Goal: Task Accomplishment & Management: Complete application form

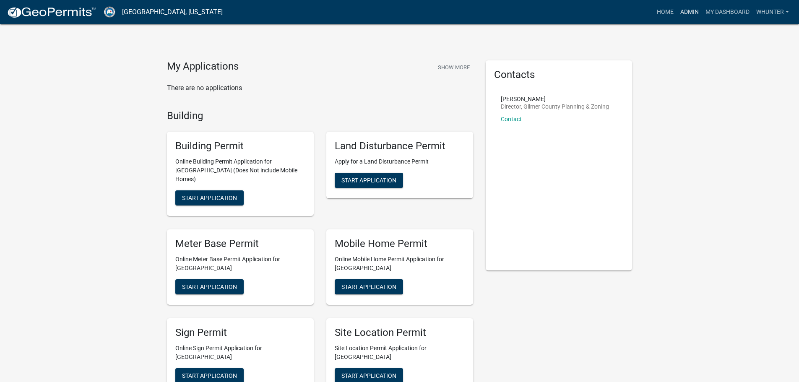
click at [687, 18] on link "Admin" at bounding box center [689, 12] width 25 height 16
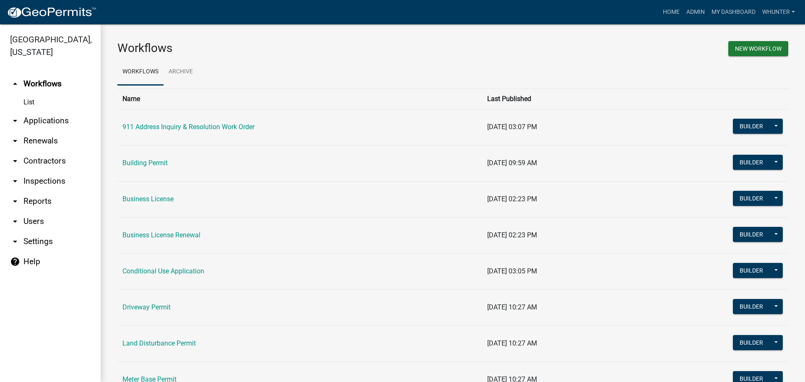
click at [35, 119] on link "arrow_drop_down Applications" at bounding box center [50, 121] width 101 height 20
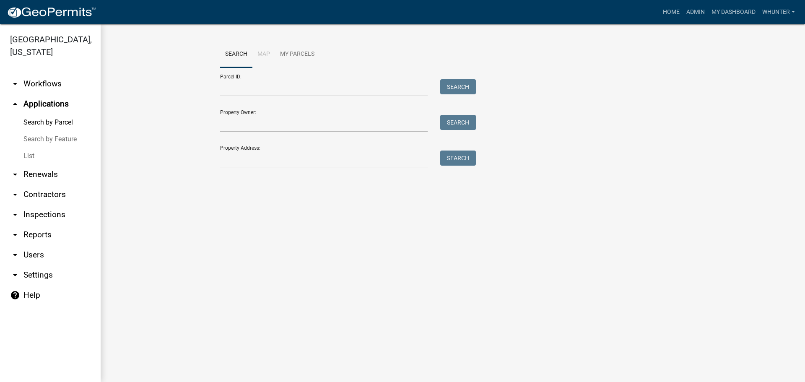
click at [33, 151] on link "List" at bounding box center [50, 156] width 101 height 17
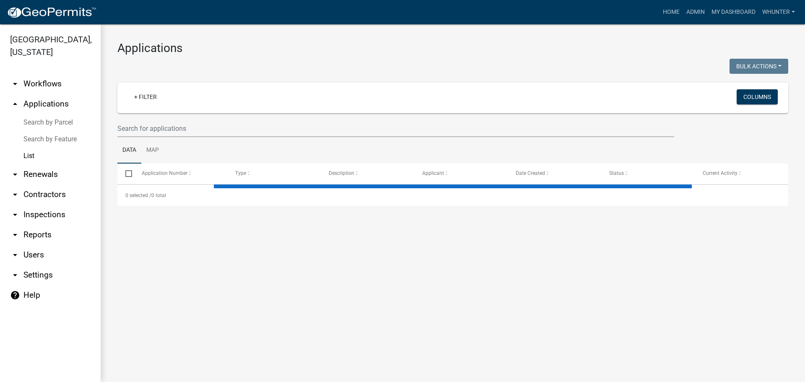
click at [163, 117] on wm-filter-builder "+ Filter Columns" at bounding box center [452, 110] width 671 height 55
click at [165, 125] on input "text" at bounding box center [395, 128] width 557 height 17
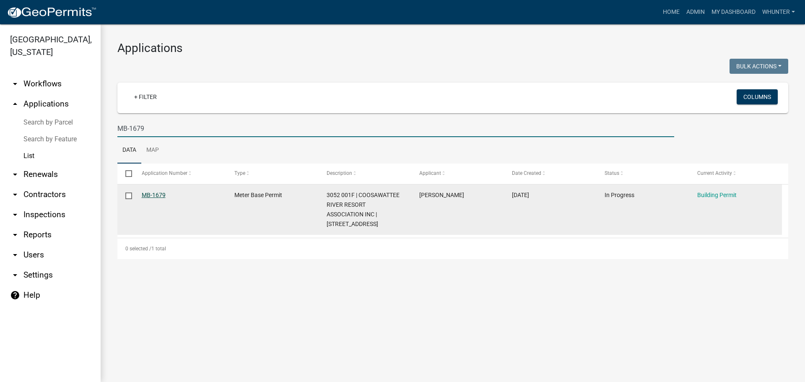
type input "MB-1679"
click at [159, 198] on link "MB-1679" at bounding box center [154, 195] width 24 height 7
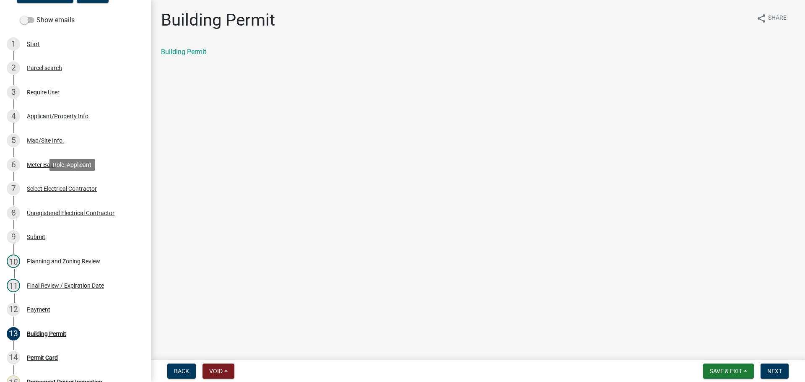
scroll to position [126, 0]
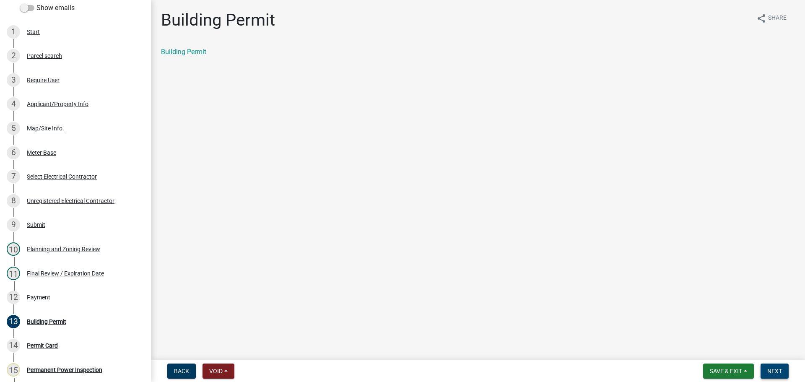
click at [768, 372] on span "Next" at bounding box center [774, 371] width 15 height 7
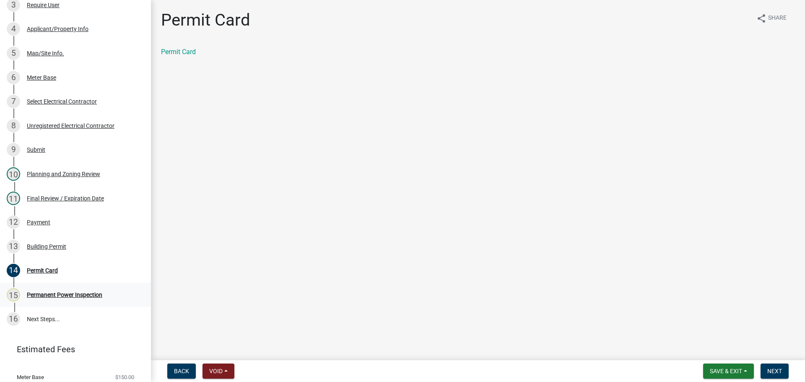
scroll to position [186, 0]
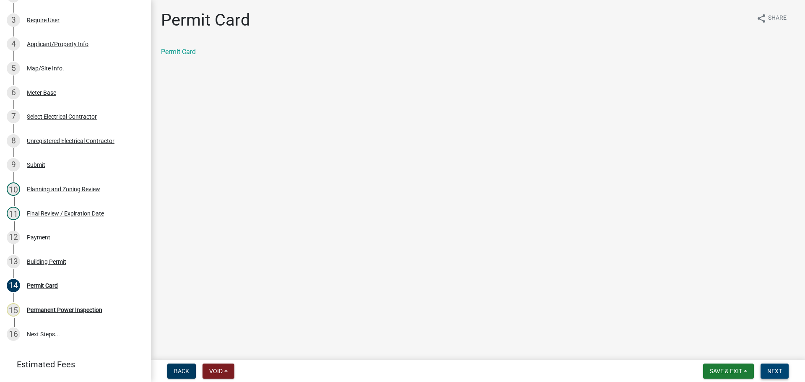
click at [785, 372] on button "Next" at bounding box center [775, 371] width 28 height 15
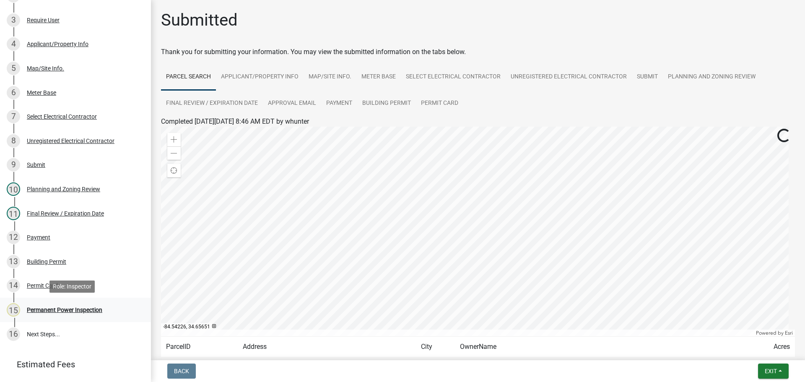
click at [91, 316] on div "15 Permanent Power Inspection" at bounding box center [72, 309] width 131 height 13
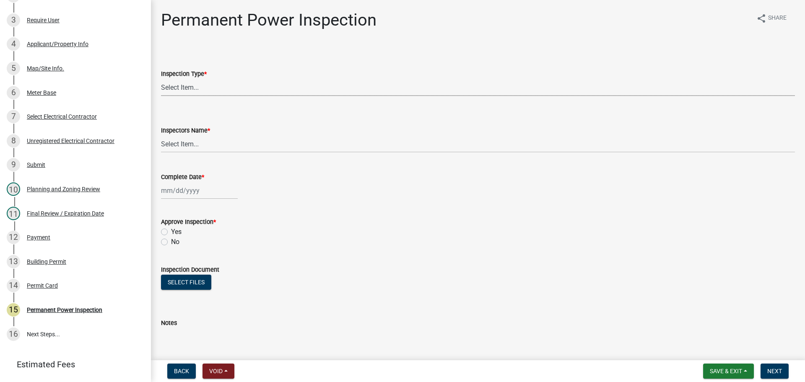
click at [223, 82] on select "Select Item... Permanent Power" at bounding box center [478, 87] width 634 height 17
click at [161, 79] on select "Select Item... Permanent Power" at bounding box center [478, 87] width 634 height 17
select select "5c85f858-e2c6-4c2c-a92e-43b107da9ba1"
click at [218, 149] on select "Select Item... [PERSON_NAME] ([PERSON_NAME]) [PERSON_NAME] ([PERSON_NAME]) Engi…" at bounding box center [478, 143] width 634 height 17
select select "7c10ce63-ccfd-4257-ac60-a1c0b24e7b7a"
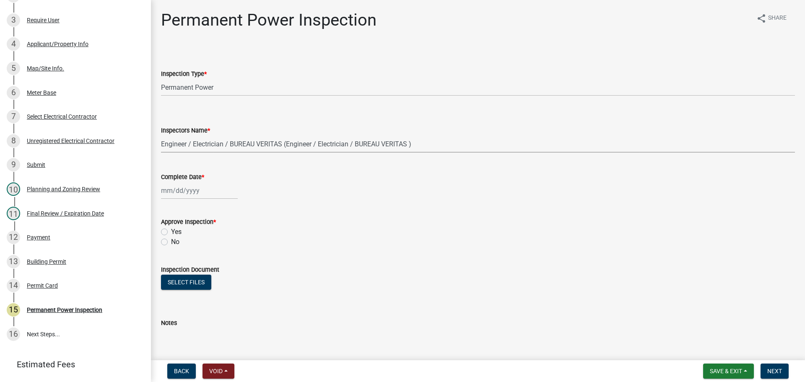
click at [161, 135] on select "Select Item... [PERSON_NAME] ([PERSON_NAME]) [PERSON_NAME] ([PERSON_NAME]) Engi…" at bounding box center [478, 143] width 634 height 17
click at [176, 190] on div at bounding box center [199, 190] width 77 height 17
select select "8"
select select "2025"
click at [223, 277] on div "22" at bounding box center [222, 275] width 13 height 13
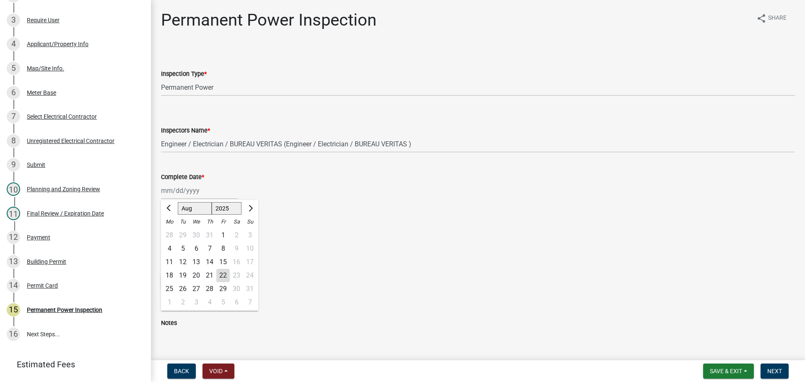
type input "[DATE]"
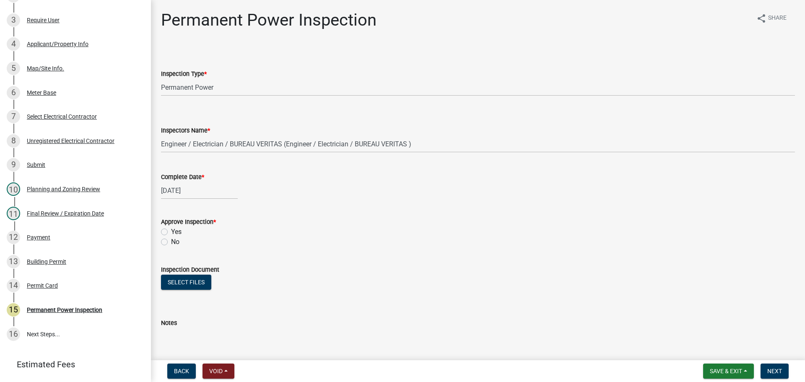
click at [173, 236] on label "Yes" at bounding box center [176, 232] width 10 height 10
click at [173, 232] on input "Yes" at bounding box center [173, 229] width 5 height 5
radio input "true"
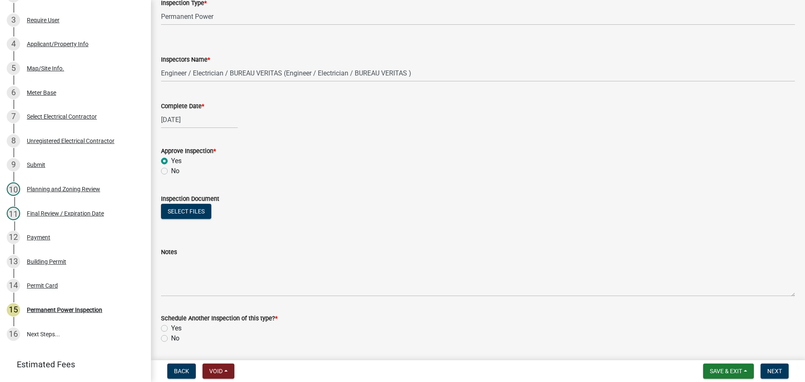
scroll to position [135, 0]
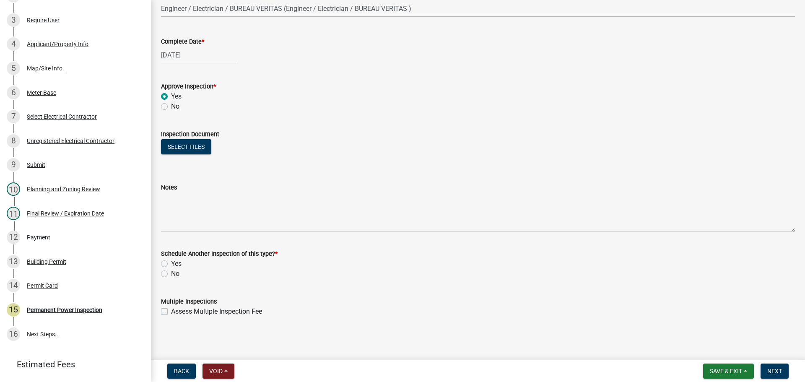
click at [168, 270] on div "No" at bounding box center [478, 274] width 634 height 10
click at [171, 274] on label "No" at bounding box center [175, 274] width 8 height 10
click at [171, 274] on input "No" at bounding box center [173, 271] width 5 height 5
radio input "true"
click at [774, 371] on span "Next" at bounding box center [774, 371] width 15 height 7
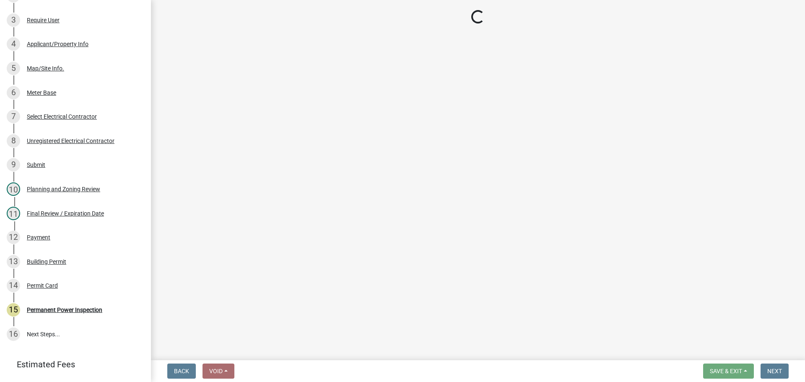
scroll to position [234, 0]
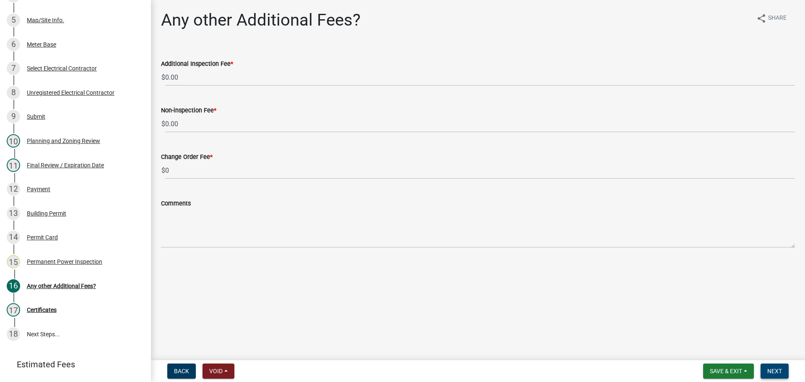
click at [764, 367] on button "Next" at bounding box center [775, 371] width 28 height 15
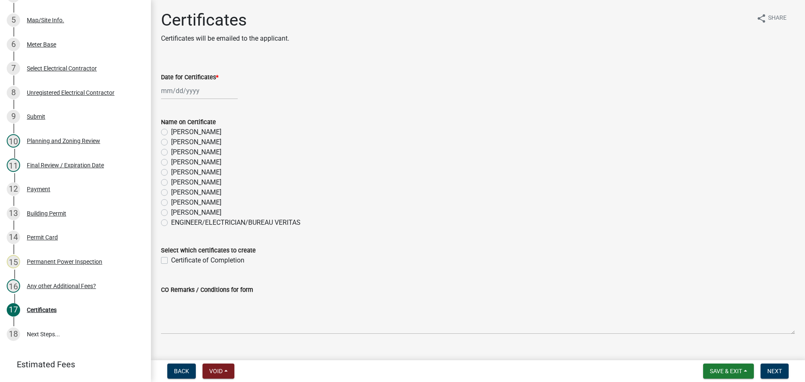
click at [210, 202] on label "[PERSON_NAME]" at bounding box center [196, 202] width 50 height 10
click at [177, 202] on input "[PERSON_NAME]" at bounding box center [173, 199] width 5 height 5
radio input "true"
click at [192, 88] on div at bounding box center [199, 90] width 77 height 17
select select "8"
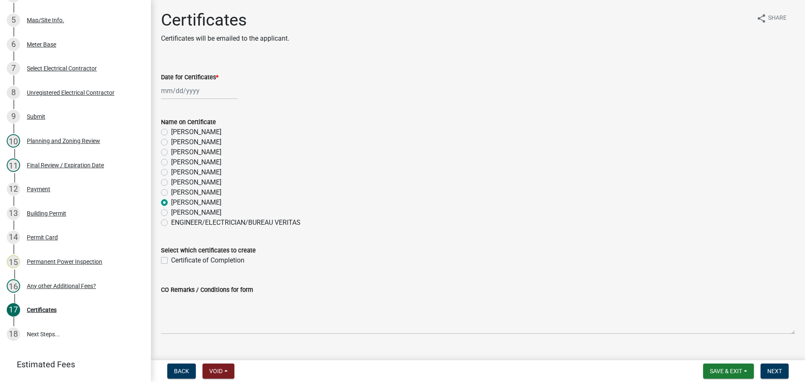
select select "2025"
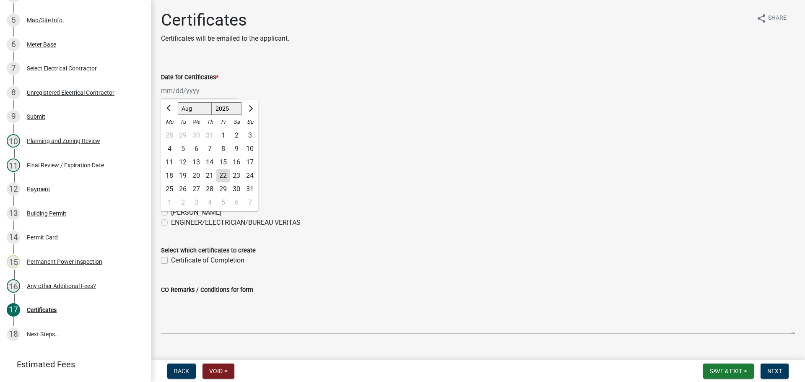
click at [224, 178] on div "22" at bounding box center [222, 175] width 13 height 13
type input "[DATE]"
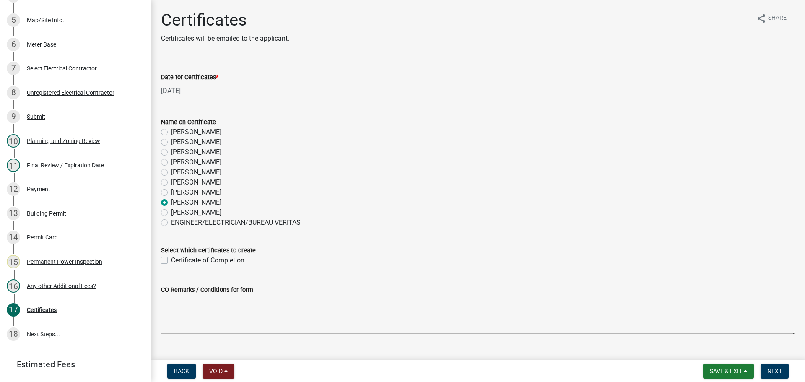
click at [182, 267] on wm-data-entity-input "Select which certificates to create Certificate of Completion" at bounding box center [478, 254] width 634 height 38
click at [188, 259] on label "Certificate of Completion" at bounding box center [207, 260] width 73 height 10
click at [177, 259] on input "Certificate of Completion" at bounding box center [173, 257] width 5 height 5
checkbox input "true"
click at [767, 368] on span "Next" at bounding box center [774, 371] width 15 height 7
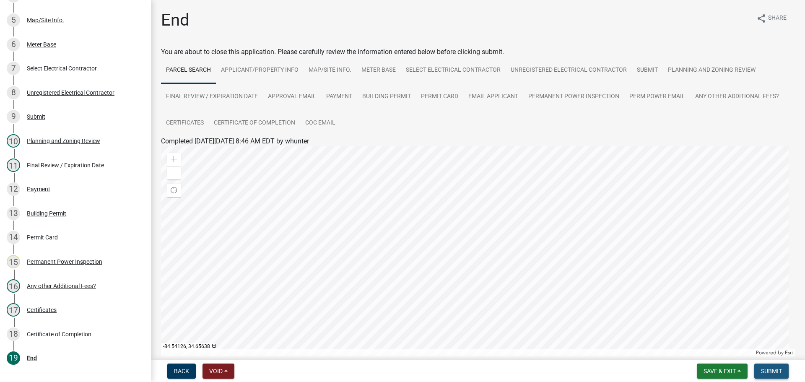
click at [763, 371] on span "Submit" at bounding box center [771, 371] width 21 height 7
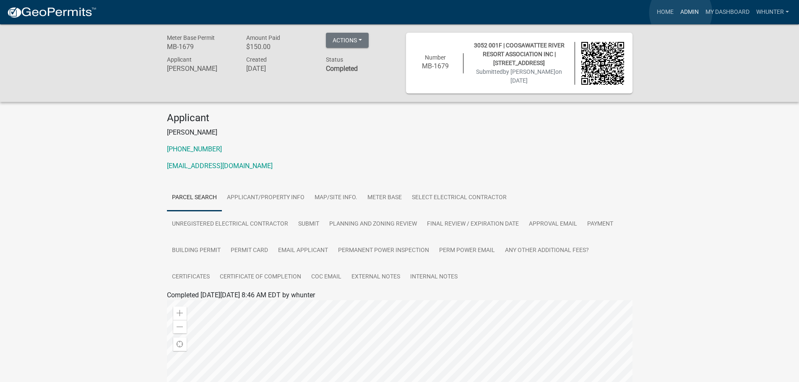
click at [680, 13] on link "Admin" at bounding box center [689, 12] width 25 height 16
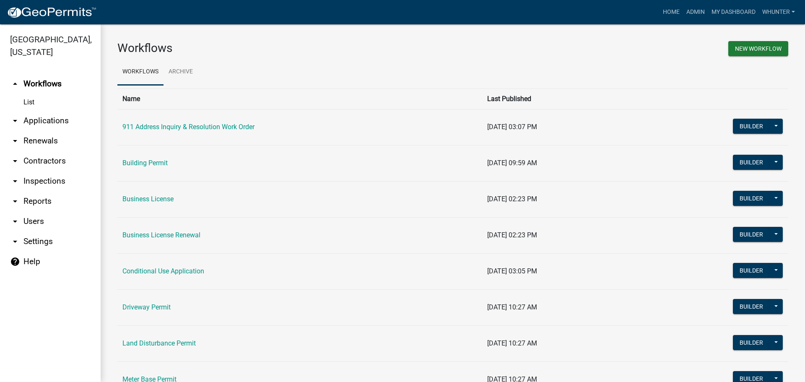
click at [28, 116] on link "arrow_drop_down Applications" at bounding box center [50, 121] width 101 height 20
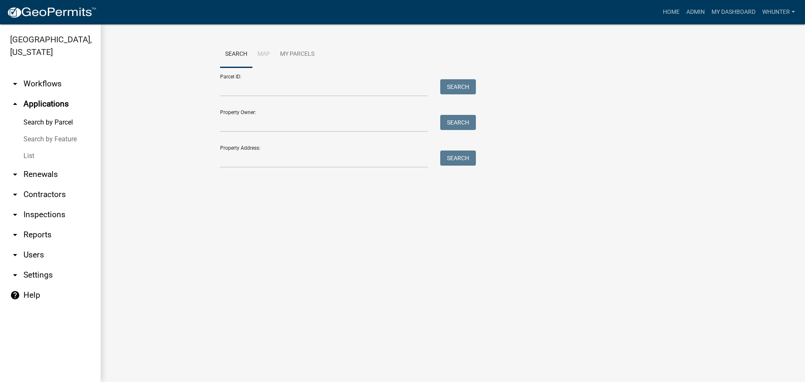
click at [37, 164] on link "List" at bounding box center [50, 156] width 101 height 17
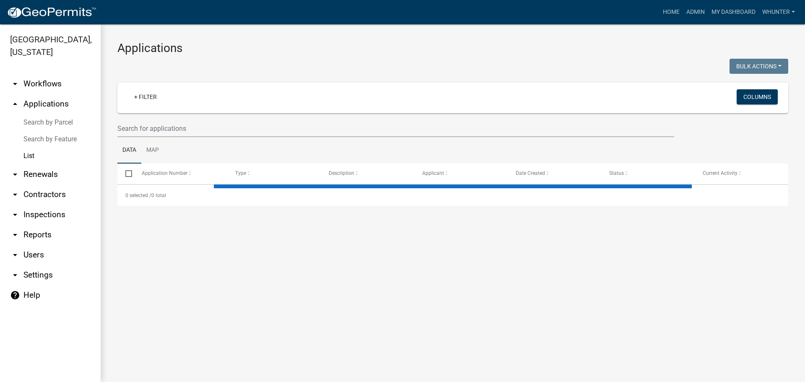
click at [38, 155] on link "List" at bounding box center [50, 156] width 101 height 17
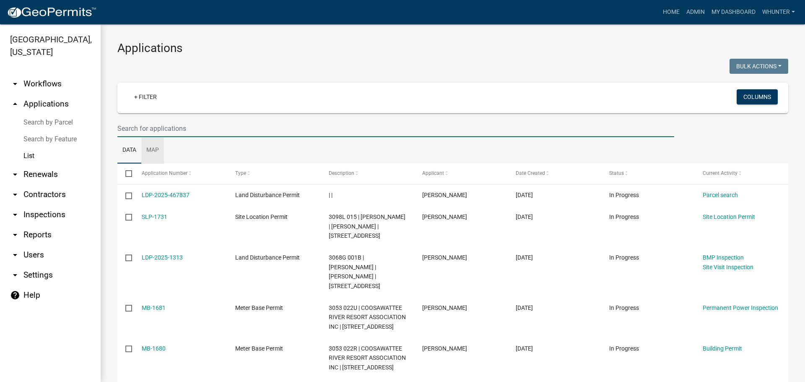
click at [162, 133] on input "text" at bounding box center [395, 128] width 557 height 17
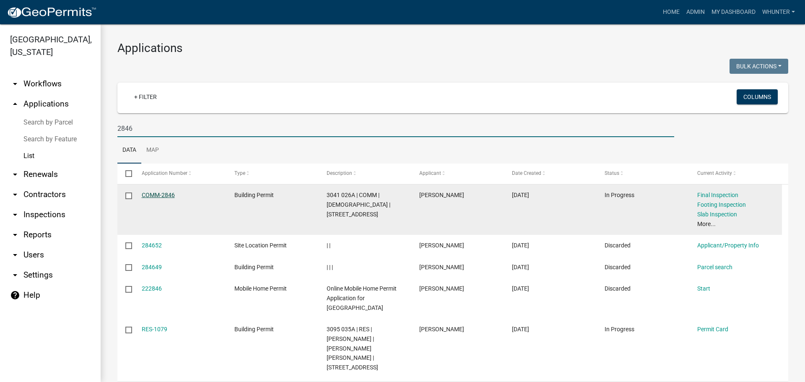
type input "2846"
click at [160, 192] on link "COMM-2846" at bounding box center [158, 195] width 33 height 7
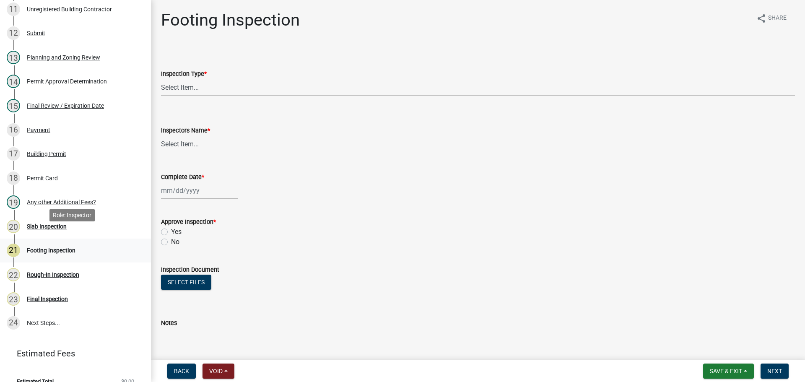
scroll to position [402, 0]
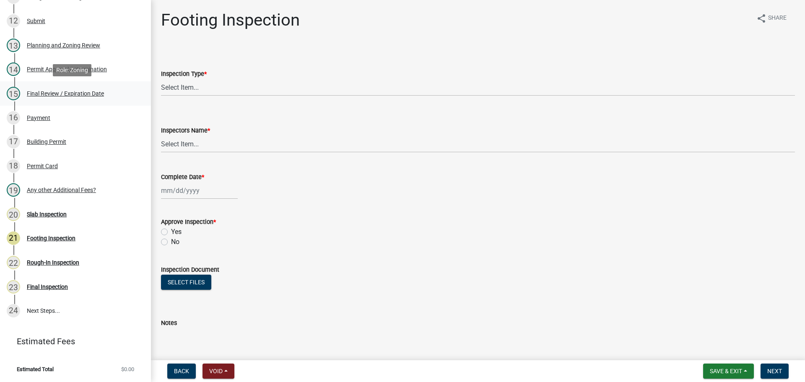
click at [100, 96] on div "Final Review / Expiration Date" at bounding box center [65, 94] width 77 height 6
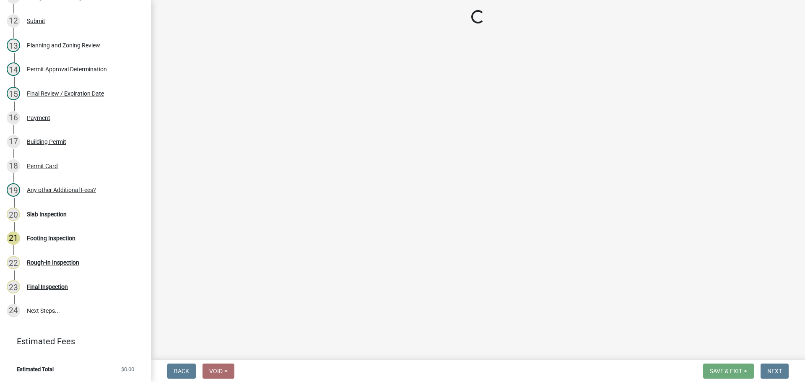
select select "b44f7338-8171-40f4-83dd-b8ba3065c966"
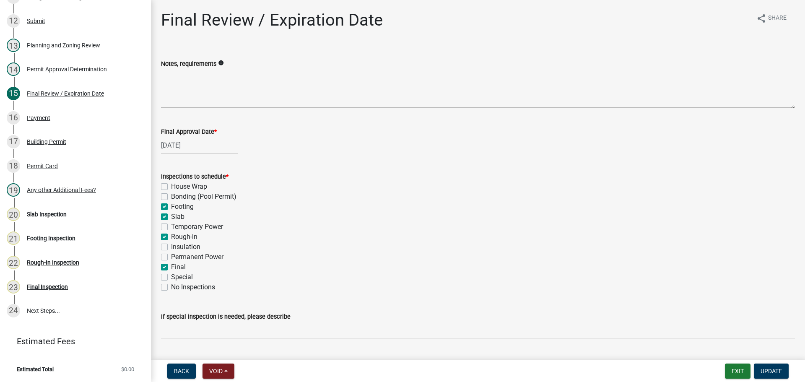
click at [184, 209] on label "Footing" at bounding box center [182, 207] width 23 height 10
click at [177, 207] on input "Footing" at bounding box center [173, 204] width 5 height 5
checkbox input "false"
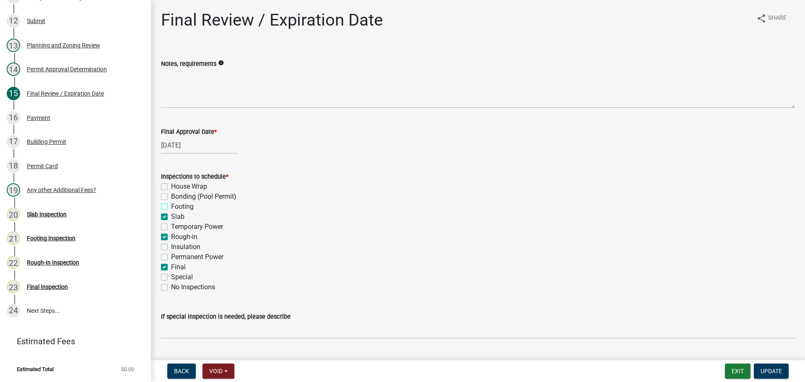
checkbox input "false"
checkbox input "true"
checkbox input "false"
checkbox input "true"
checkbox input "false"
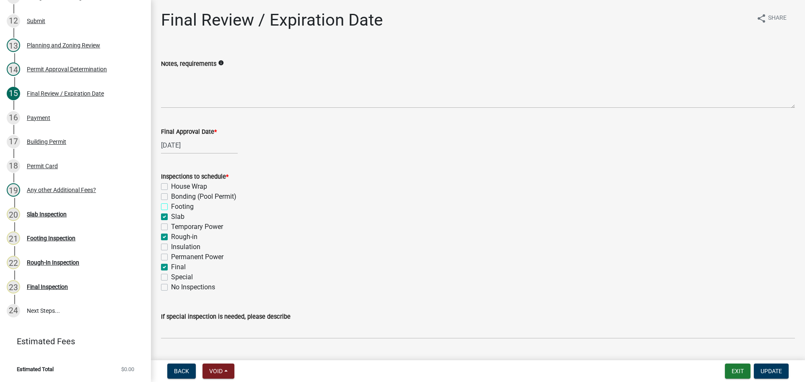
checkbox input "false"
checkbox input "true"
checkbox input "false"
click at [178, 219] on label "Slab" at bounding box center [177, 217] width 13 height 10
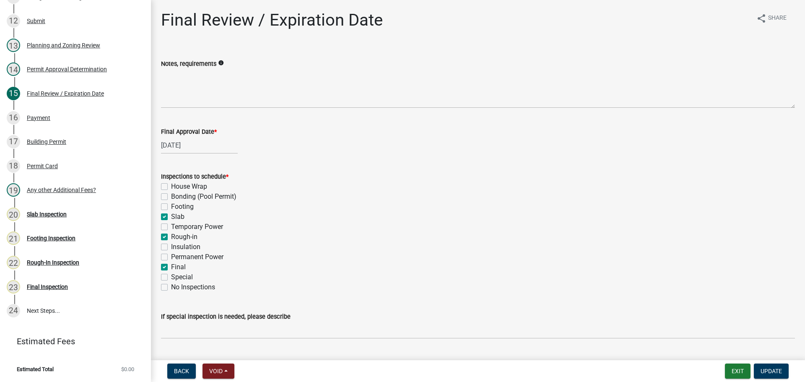
click at [177, 217] on input "Slab" at bounding box center [173, 214] width 5 height 5
checkbox input "false"
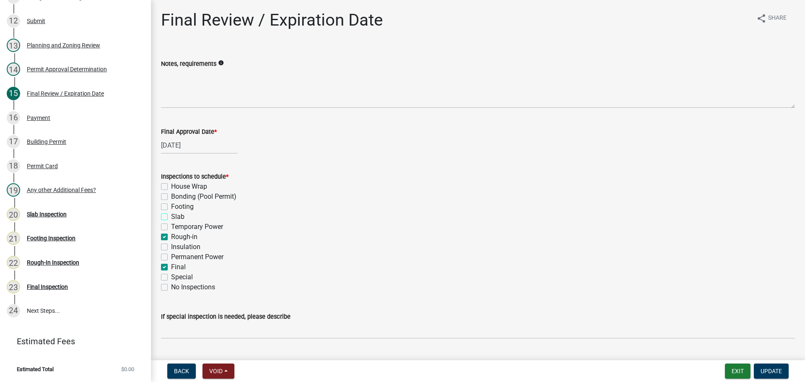
checkbox input "false"
checkbox input "true"
checkbox input "false"
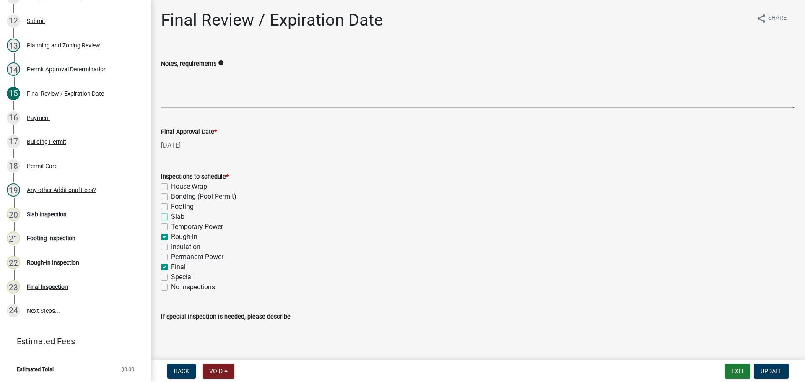
checkbox input "true"
checkbox input "false"
click at [192, 243] on label "Insulation" at bounding box center [185, 247] width 29 height 10
click at [177, 243] on input "Insulation" at bounding box center [173, 244] width 5 height 5
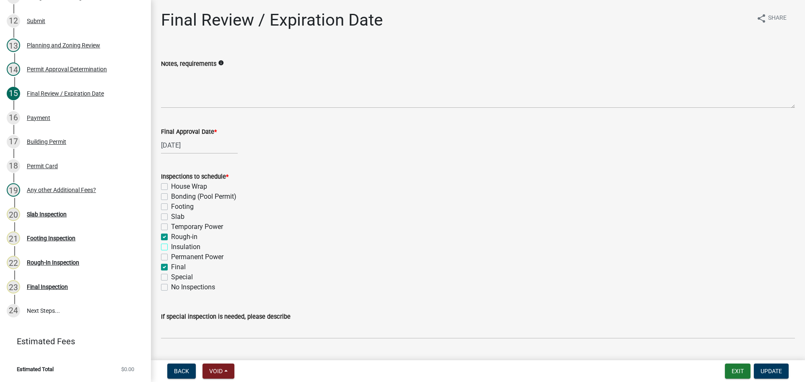
checkbox input "true"
checkbox input "false"
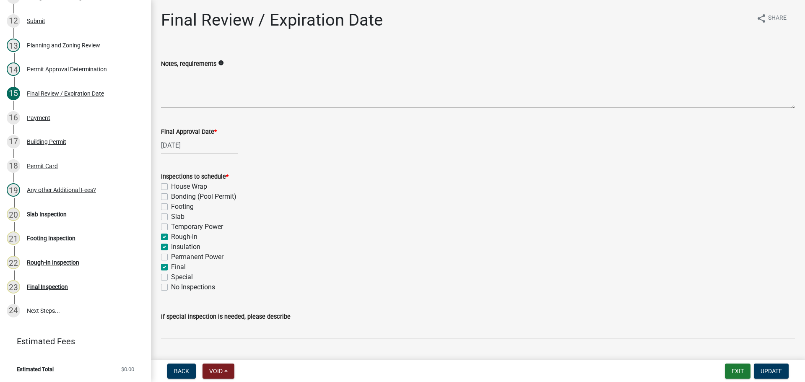
checkbox input "false"
checkbox input "true"
checkbox input "false"
checkbox input "true"
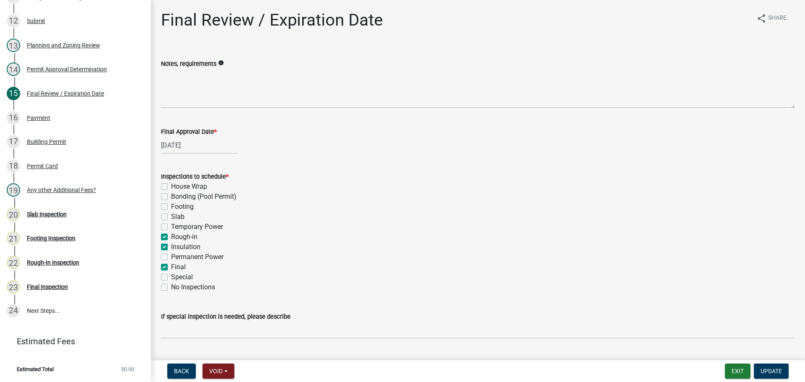
checkbox input "false"
drag, startPoint x: 191, startPoint y: 236, endPoint x: 187, endPoint y: 248, distance: 12.6
click at [190, 236] on label "Rough-in" at bounding box center [184, 237] width 26 height 10
click at [177, 236] on input "Rough-in" at bounding box center [173, 234] width 5 height 5
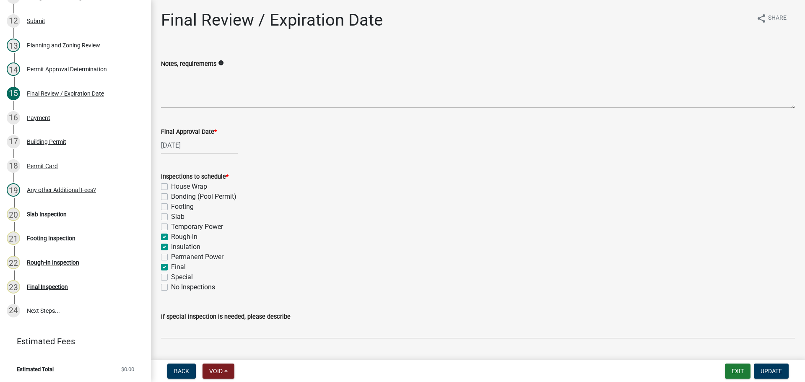
checkbox input "false"
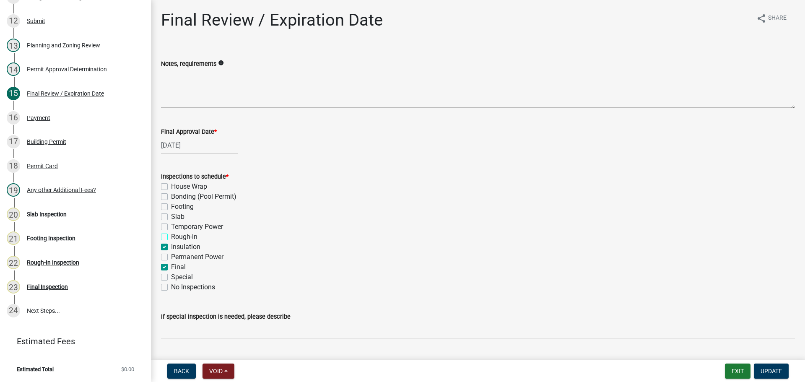
checkbox input "false"
checkbox input "true"
checkbox input "false"
checkbox input "true"
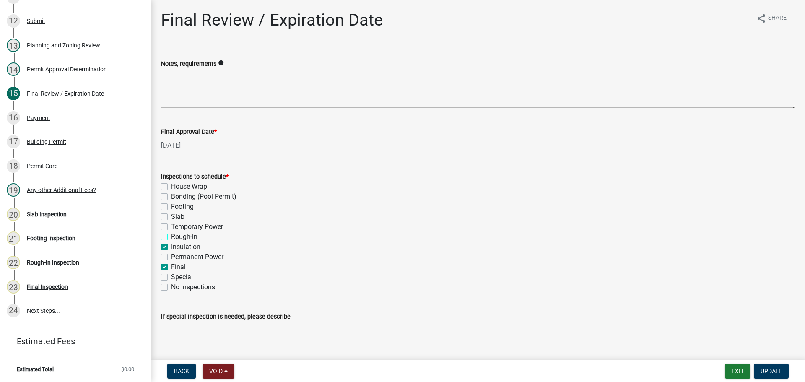
checkbox input "false"
click at [187, 248] on label "Insulation" at bounding box center [185, 247] width 29 height 10
click at [177, 247] on input "Insulation" at bounding box center [173, 244] width 5 height 5
checkbox input "false"
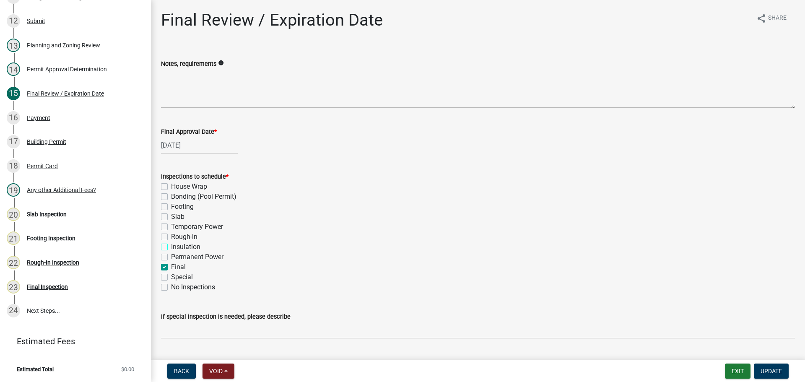
checkbox input "false"
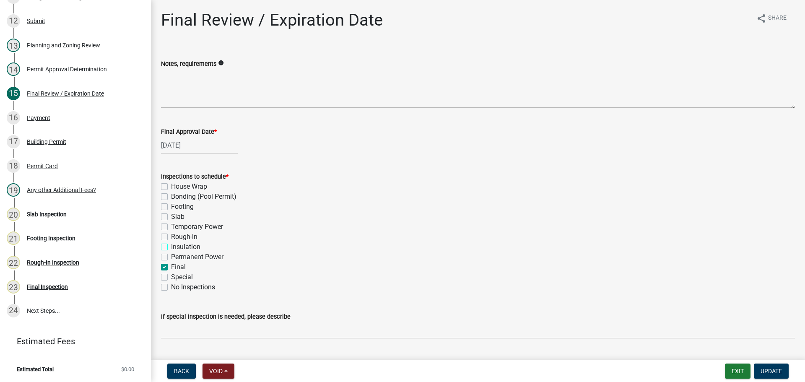
checkbox input "false"
checkbox input "true"
checkbox input "false"
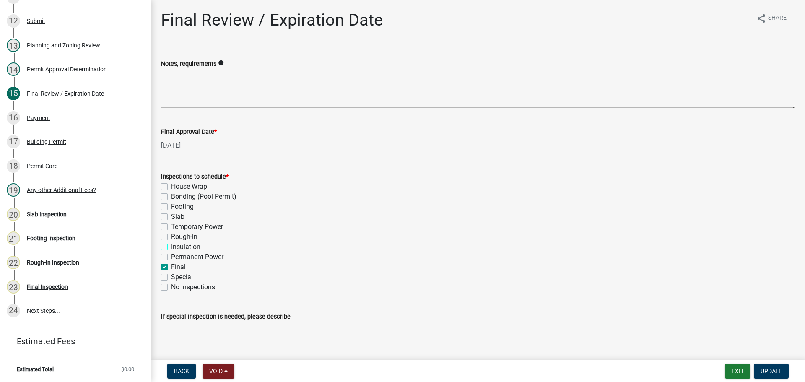
checkbox input "false"
drag, startPoint x: 774, startPoint y: 364, endPoint x: 774, endPoint y: 358, distance: 6.7
click at [774, 363] on nav "Back Void Withdraw Lock Expire Void Exit Update" at bounding box center [478, 371] width 654 height 22
click at [760, 367] on button "Update" at bounding box center [771, 371] width 35 height 15
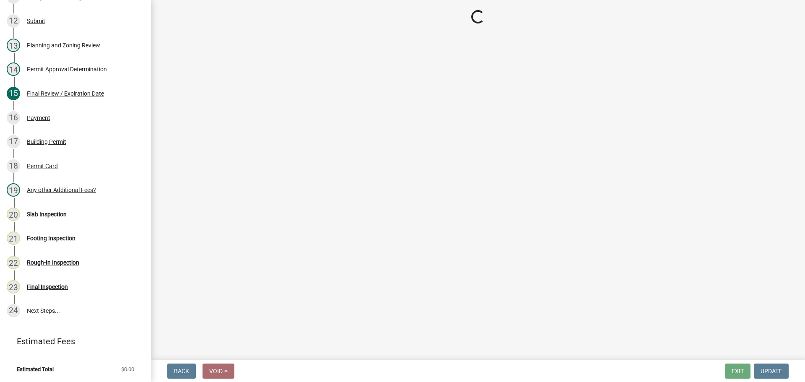
scroll to position [330, 0]
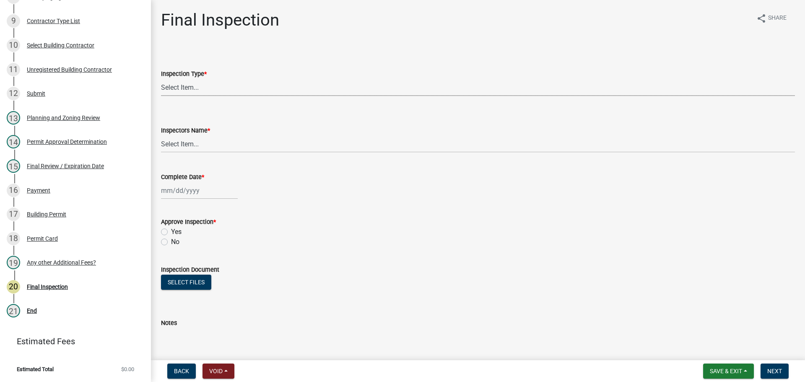
click at [185, 86] on select "Select Item... Final" at bounding box center [478, 87] width 634 height 17
click at [161, 79] on select "Select Item... Final" at bounding box center [478, 87] width 634 height 17
select select "895eead6-d784-4fdc-a4a3-66a9075c153d"
click at [187, 135] on div "Inspectors Name *" at bounding box center [478, 130] width 634 height 10
drag, startPoint x: 191, startPoint y: 145, endPoint x: 191, endPoint y: 151, distance: 5.9
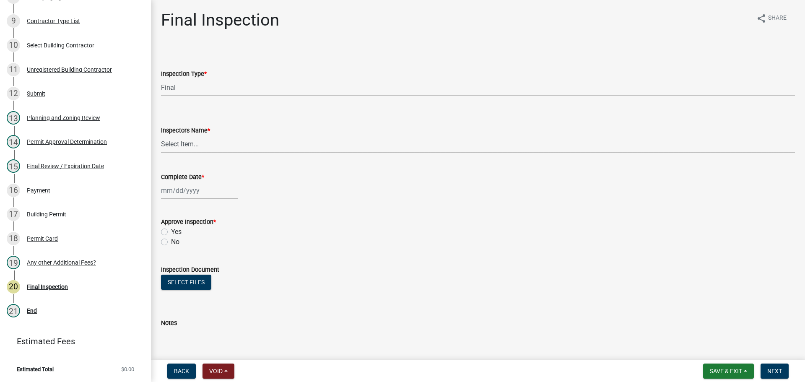
click at [191, 145] on select "Select Item... [PERSON_NAME] ([PERSON_NAME]) [PERSON_NAME] ([PERSON_NAME]) Engi…" at bounding box center [478, 143] width 634 height 17
select select "7c10ce63-ccfd-4257-ac60-a1c0b24e7b7a"
click at [161, 135] on select "Select Item... [PERSON_NAME] ([PERSON_NAME]) [PERSON_NAME] ([PERSON_NAME]) Engi…" at bounding box center [478, 143] width 634 height 17
click at [187, 175] on label "Complete Date *" at bounding box center [182, 177] width 43 height 6
click at [187, 182] on input "Complete Date *" at bounding box center [199, 190] width 77 height 17
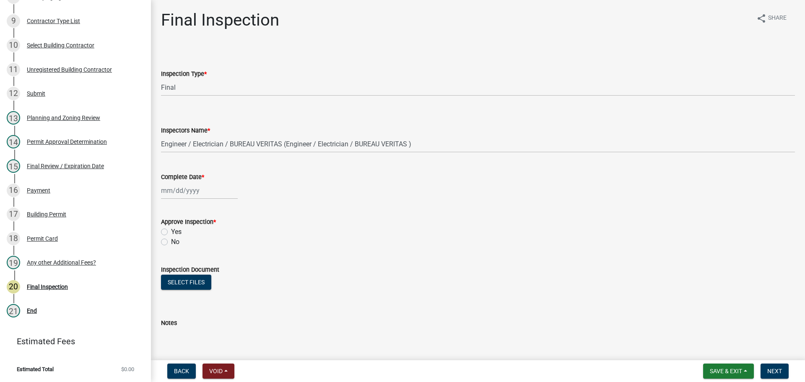
select select "8"
select select "2025"
click at [189, 188] on div "[PERSON_NAME] Feb Mar Apr [PERSON_NAME][DATE] Oct Nov [DATE] 1526 1527 1528 152…" at bounding box center [199, 190] width 77 height 17
click at [224, 273] on div "22" at bounding box center [222, 275] width 13 height 13
type input "[DATE]"
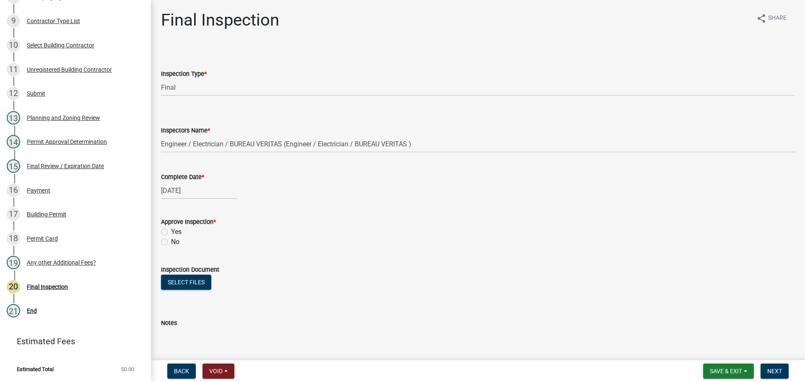
click at [173, 231] on label "Yes" at bounding box center [176, 232] width 10 height 10
click at [173, 231] on input "Yes" at bounding box center [173, 229] width 5 height 5
radio input "true"
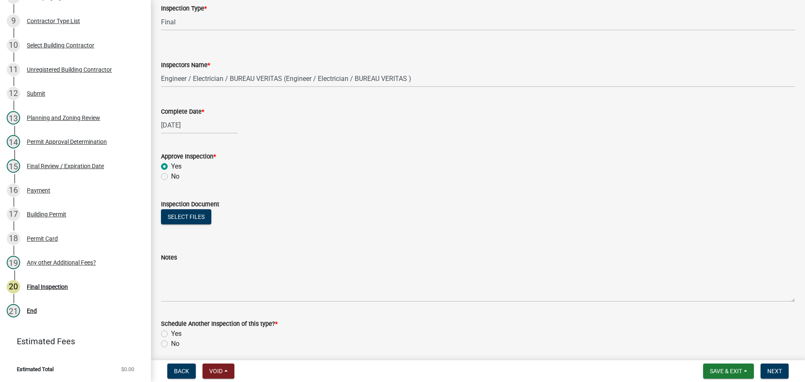
scroll to position [135, 0]
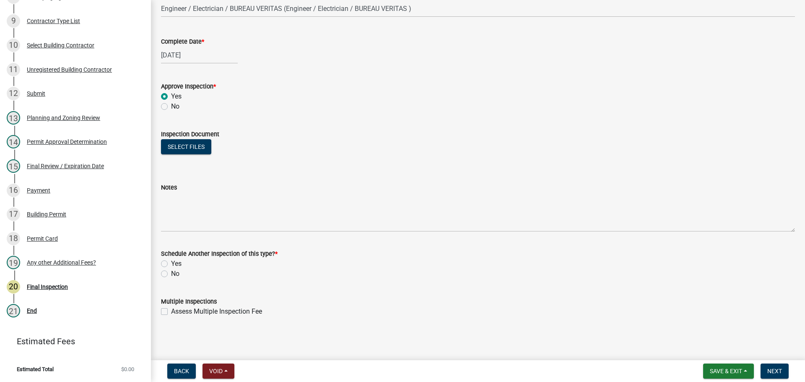
click at [170, 268] on div "Yes" at bounding box center [478, 264] width 634 height 10
click at [170, 273] on div "No" at bounding box center [478, 274] width 634 height 10
click at [174, 273] on label "No" at bounding box center [175, 274] width 8 height 10
click at [174, 273] on input "No" at bounding box center [173, 271] width 5 height 5
radio input "true"
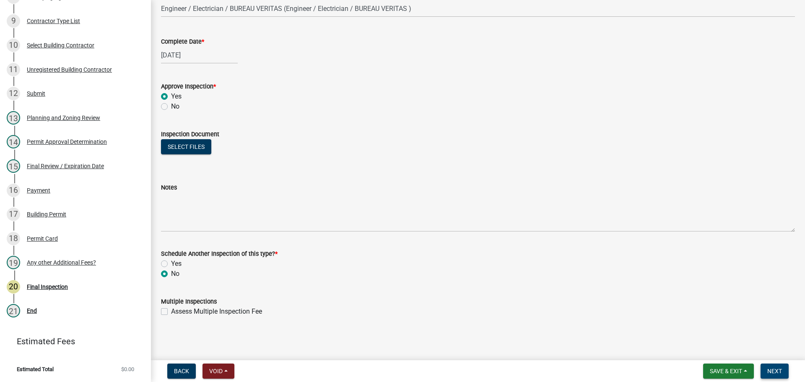
click at [777, 371] on span "Next" at bounding box center [774, 371] width 15 height 7
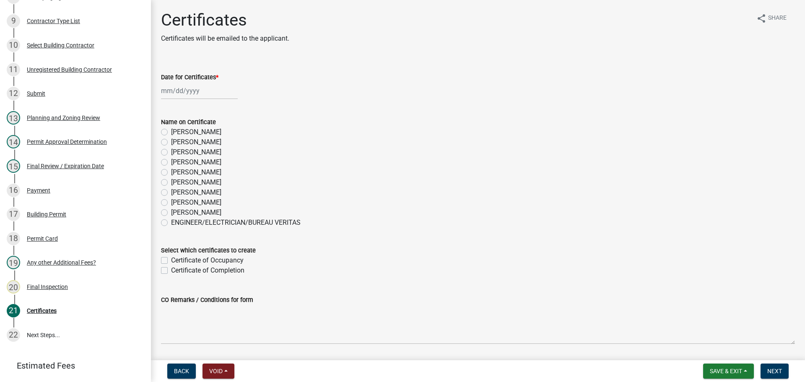
scroll to position [354, 0]
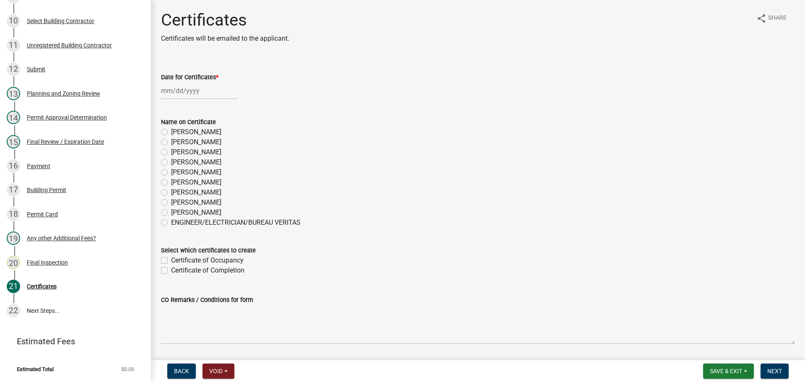
click at [207, 200] on label "[PERSON_NAME]" at bounding box center [196, 202] width 50 height 10
click at [177, 200] on input "[PERSON_NAME]" at bounding box center [173, 199] width 5 height 5
radio input "true"
click at [205, 259] on label "Certificate of Occupancy" at bounding box center [207, 260] width 73 height 10
click at [177, 259] on input "Certificate of Occupancy" at bounding box center [173, 257] width 5 height 5
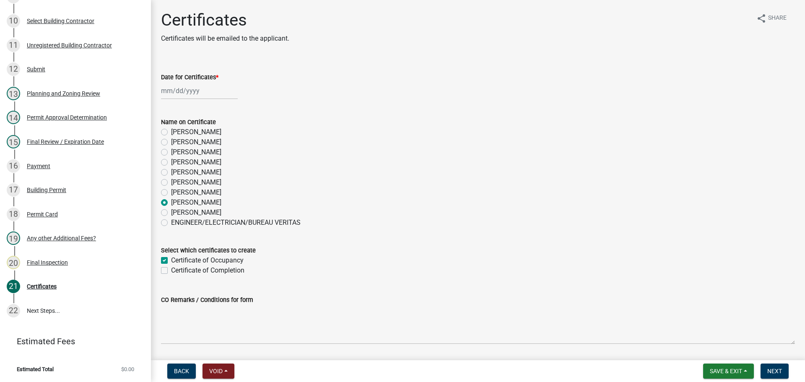
checkbox input "true"
checkbox input "false"
click at [200, 260] on label "Certificate of Occupancy" at bounding box center [207, 260] width 73 height 10
click at [177, 260] on input "Certificate of Occupancy" at bounding box center [173, 257] width 5 height 5
checkbox input "false"
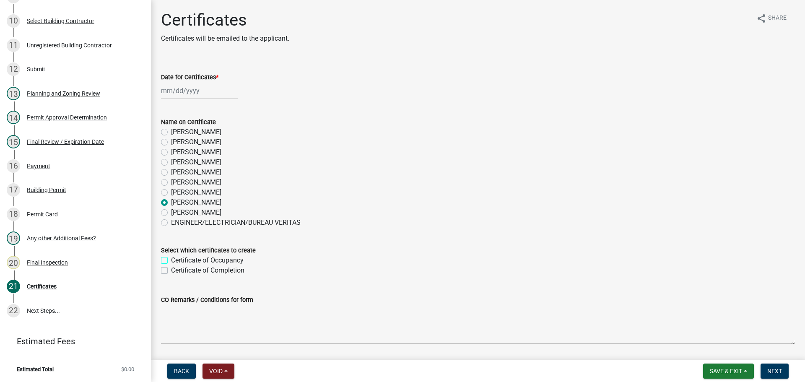
checkbox input "false"
click at [177, 96] on div at bounding box center [199, 90] width 77 height 17
select select "8"
select select "2025"
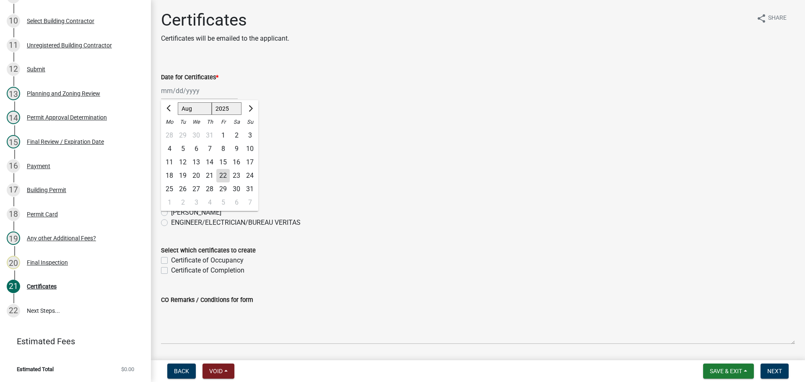
click at [225, 174] on div "22" at bounding box center [222, 175] width 13 height 13
type input "[DATE]"
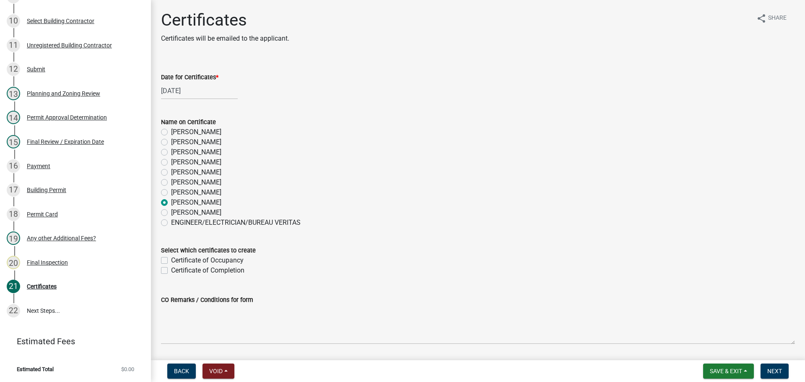
click at [211, 265] on label "Certificate of Completion" at bounding box center [207, 270] width 73 height 10
click at [177, 265] on input "Certificate of Completion" at bounding box center [173, 267] width 5 height 5
checkbox input "true"
checkbox input "false"
checkbox input "true"
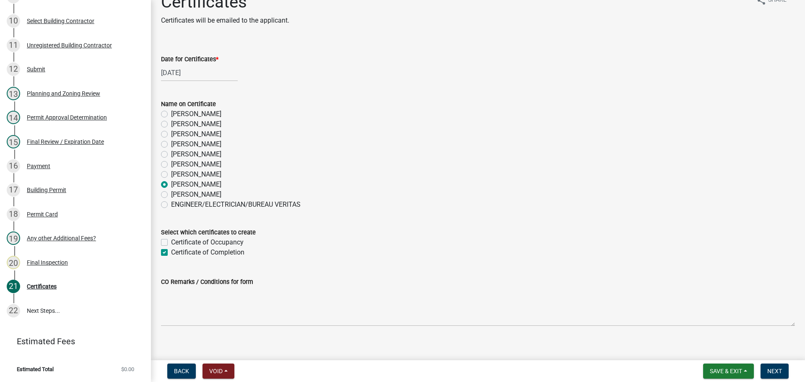
scroll to position [27, 0]
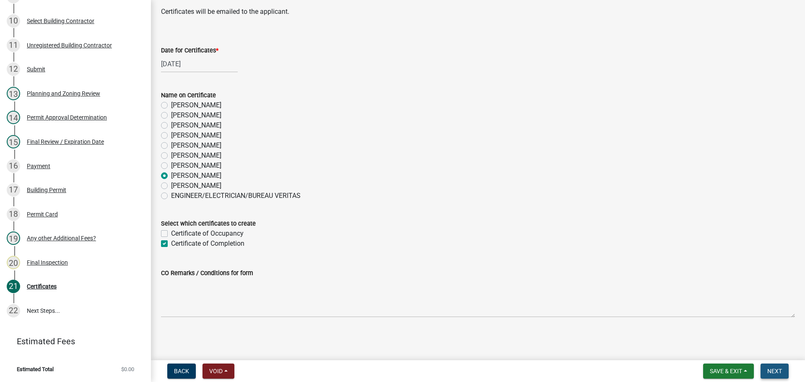
click at [783, 372] on button "Next" at bounding box center [775, 371] width 28 height 15
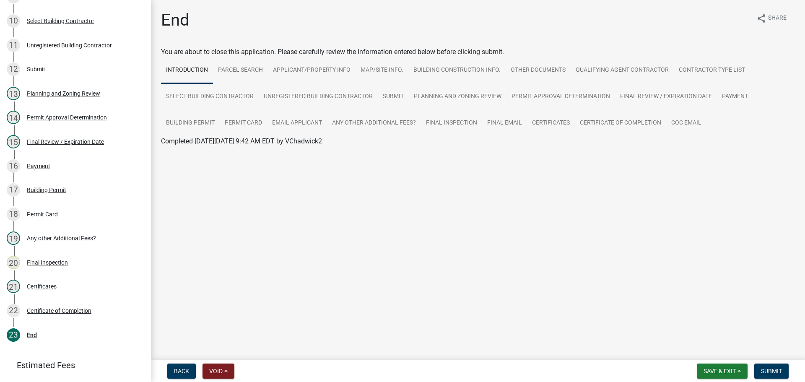
scroll to position [378, 0]
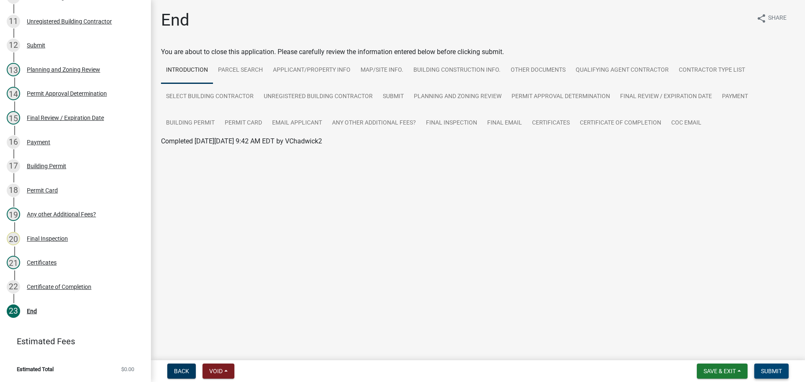
click at [766, 371] on span "Submit" at bounding box center [771, 371] width 21 height 7
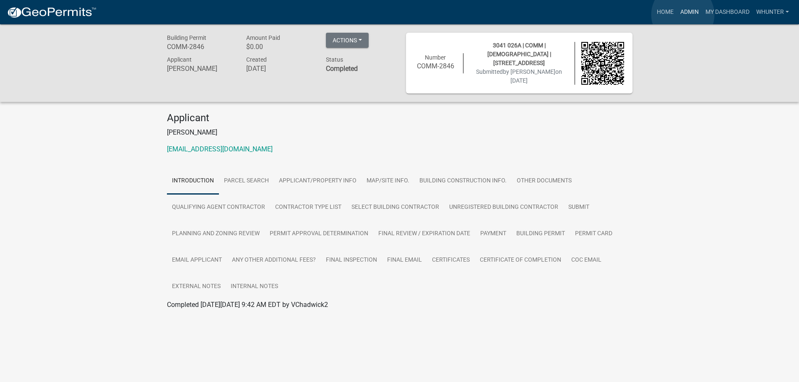
click at [683, 15] on link "Admin" at bounding box center [689, 12] width 25 height 16
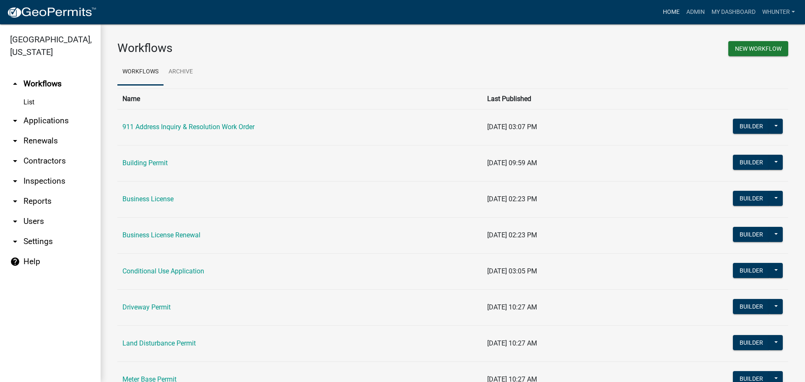
click at [664, 14] on link "Home" at bounding box center [671, 12] width 23 height 16
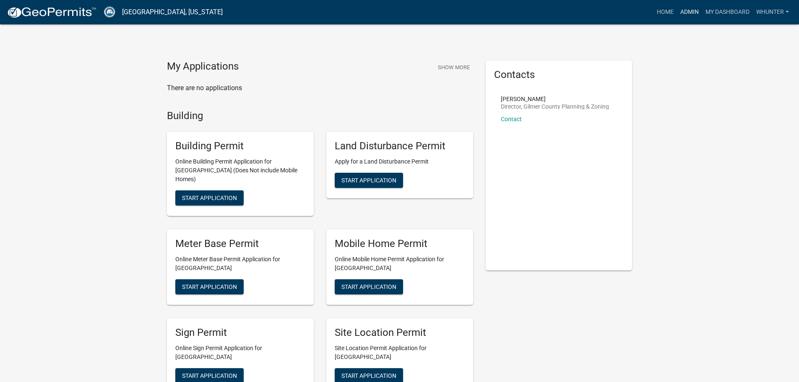
click at [681, 11] on link "Admin" at bounding box center [689, 12] width 25 height 16
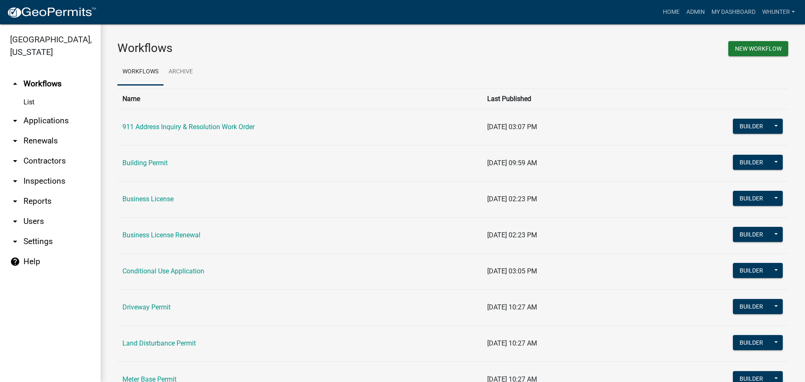
click at [40, 121] on link "arrow_drop_down Applications" at bounding box center [50, 121] width 101 height 20
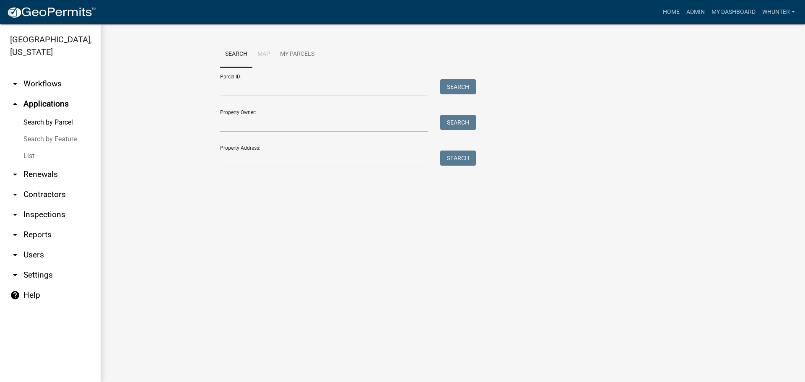
click at [41, 144] on link "Search by Feature" at bounding box center [50, 139] width 101 height 17
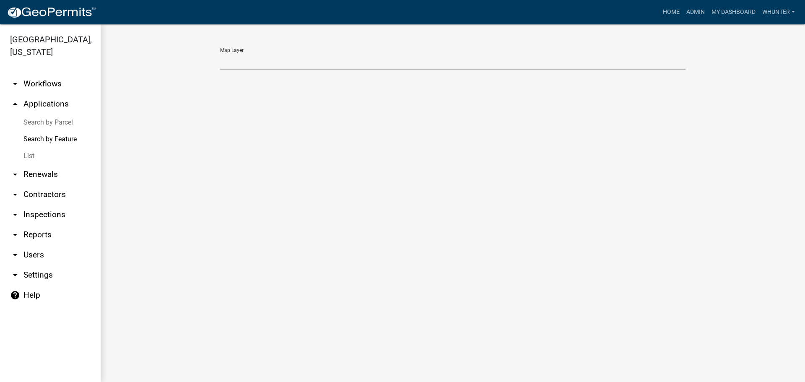
click at [51, 157] on link "List" at bounding box center [50, 156] width 101 height 17
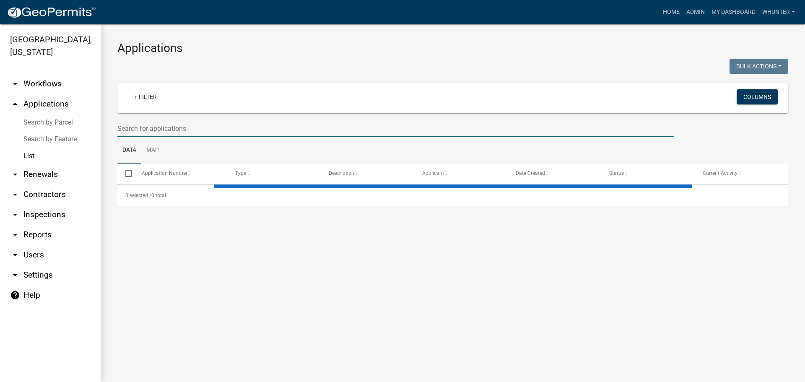
click at [213, 133] on input "text" at bounding box center [395, 128] width 557 height 17
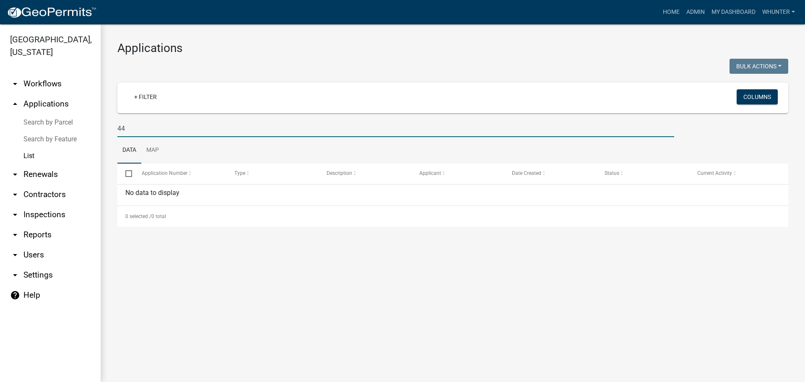
type input "4"
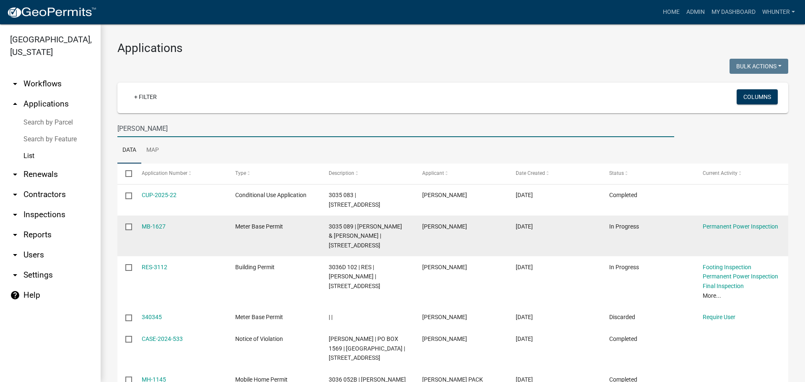
type input "[PERSON_NAME]"
